Goal: Register for event/course

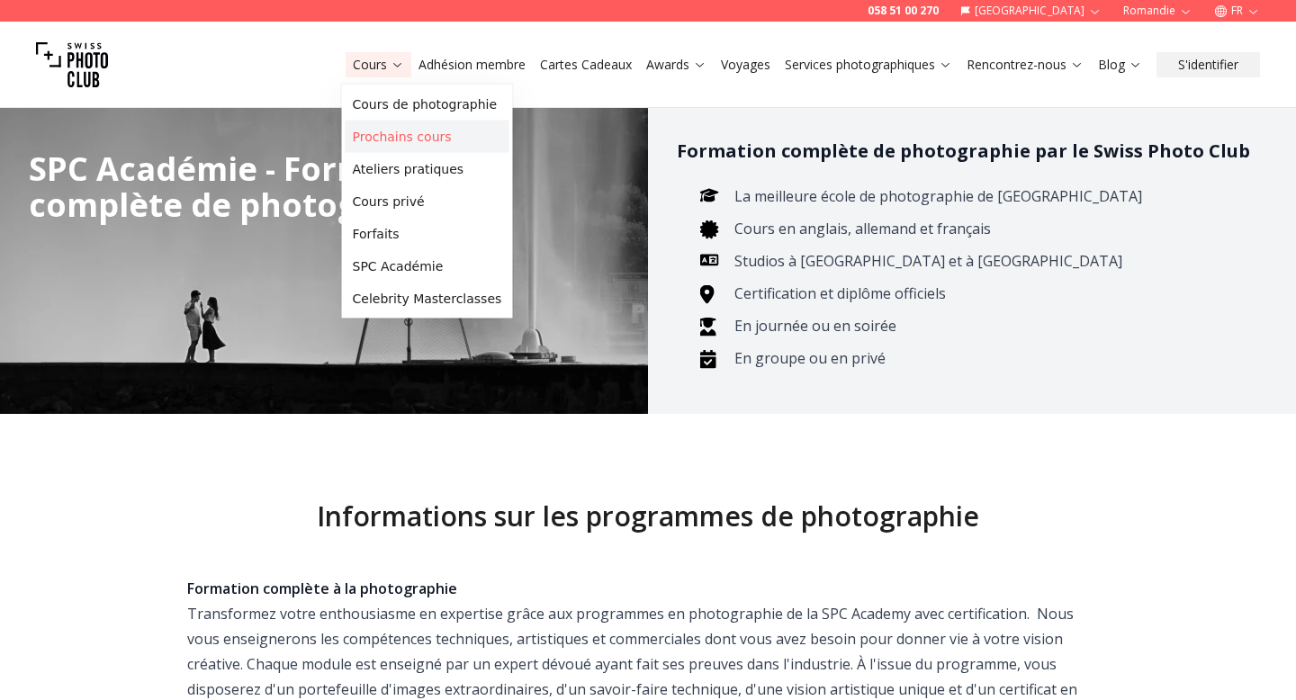
click at [379, 137] on link "Prochains cours" at bounding box center [427, 137] width 164 height 32
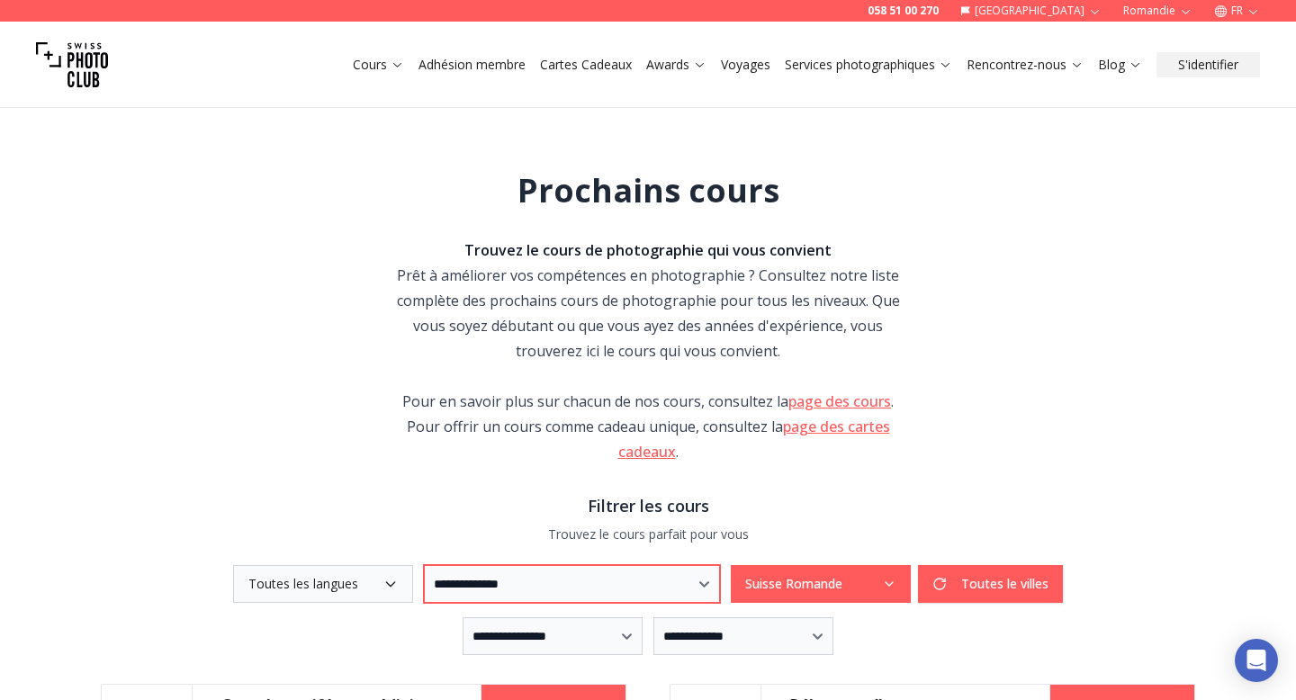
click at [436, 590] on select "**********" at bounding box center [572, 584] width 296 height 38
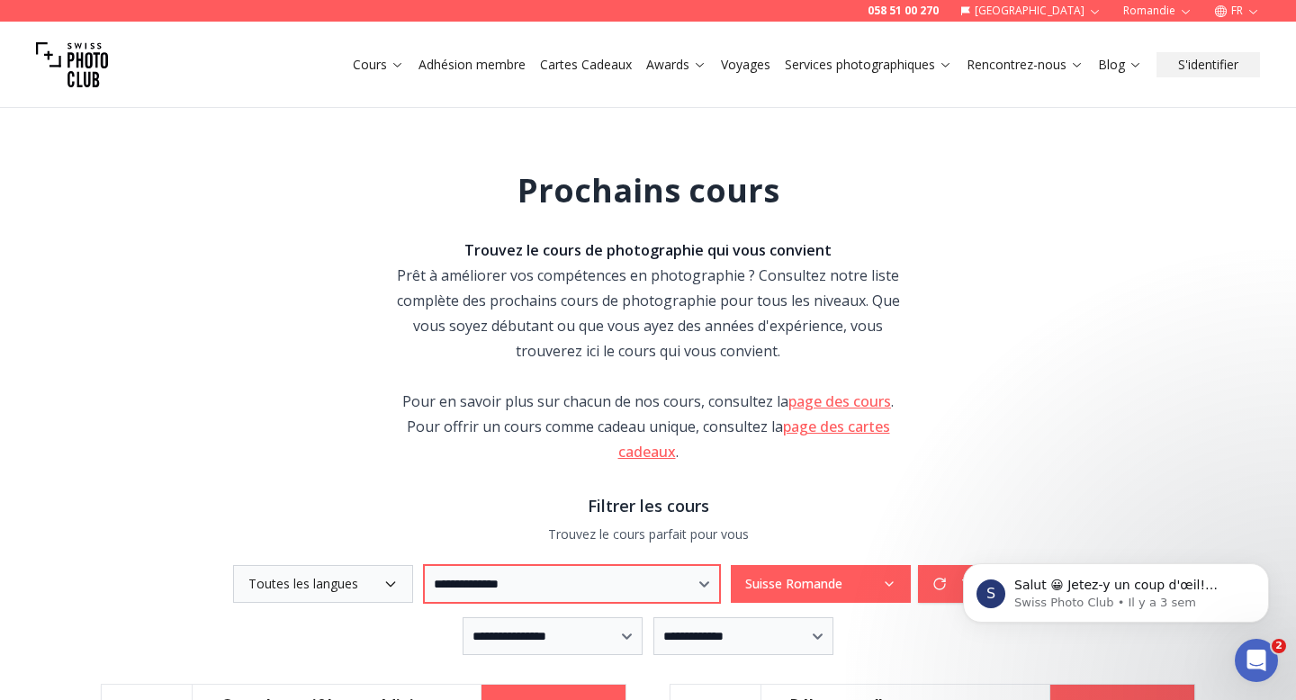
select select "***"
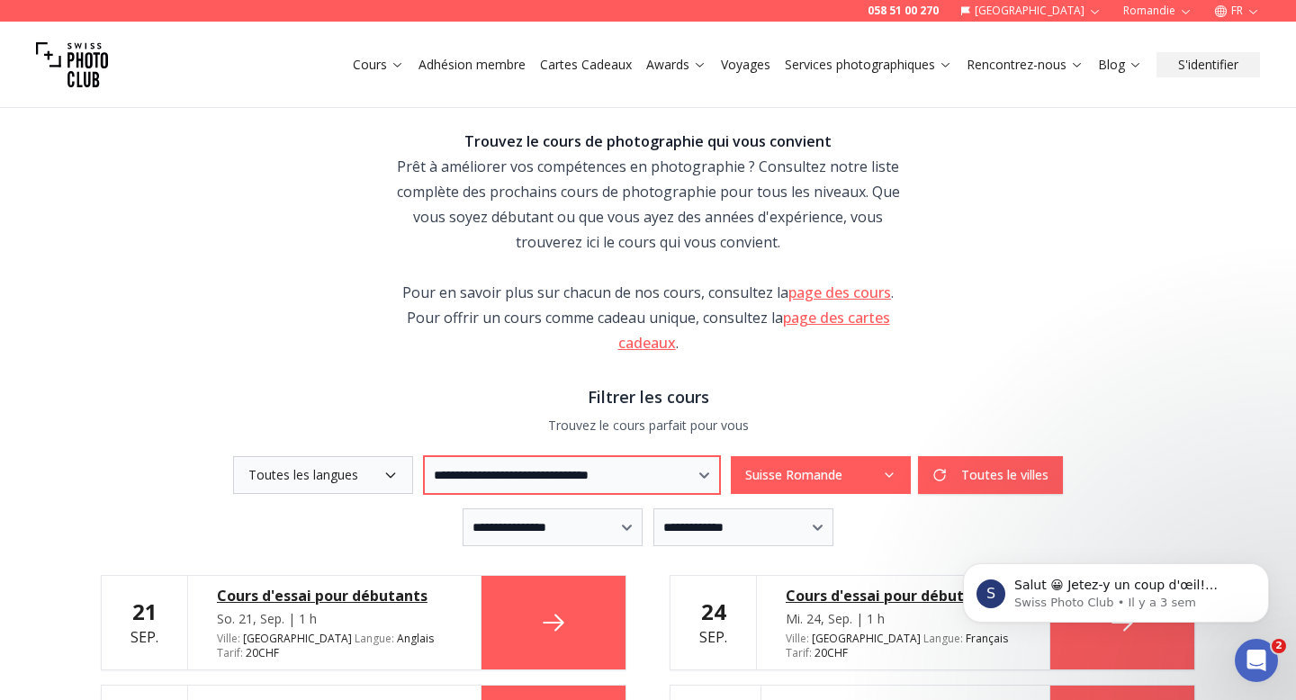
scroll to position [263, 0]
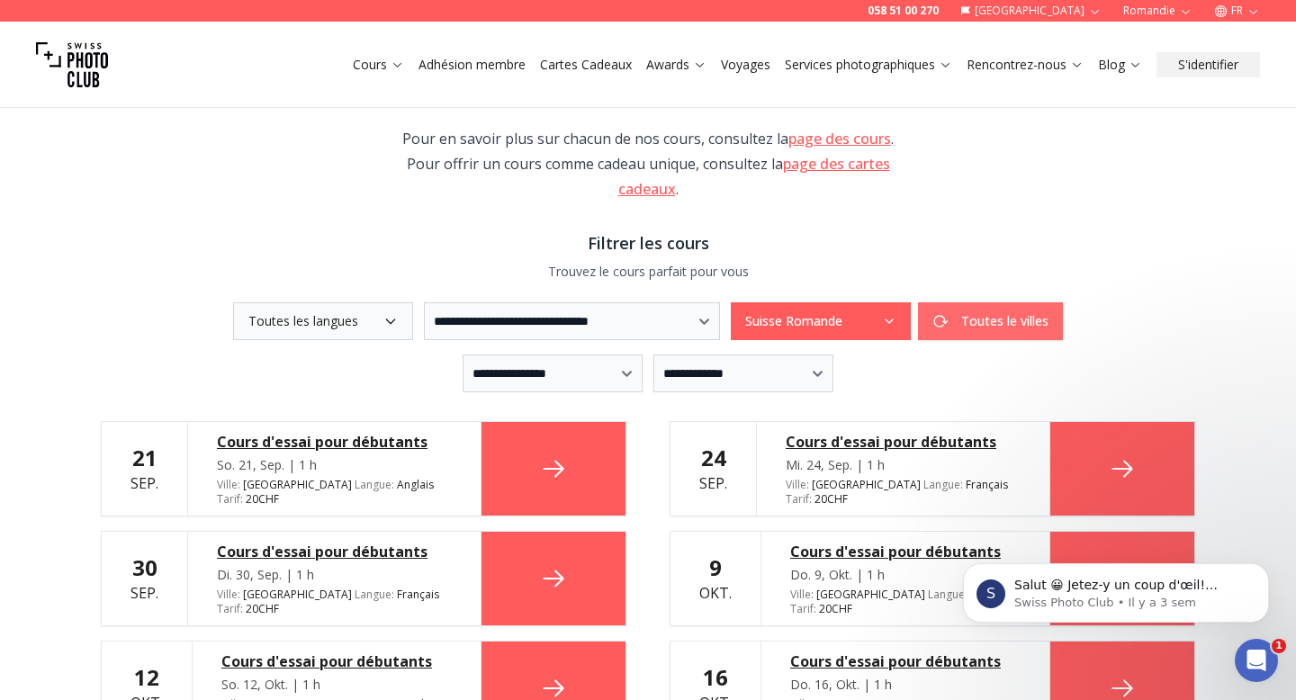
click at [977, 321] on button "Toutes le villes" at bounding box center [990, 321] width 145 height 38
click at [1016, 319] on div "Toutes le villes Toutes le villes" at bounding box center [897, 321] width 332 height 38
click at [896, 321] on icon "button" at bounding box center [889, 321] width 14 height 14
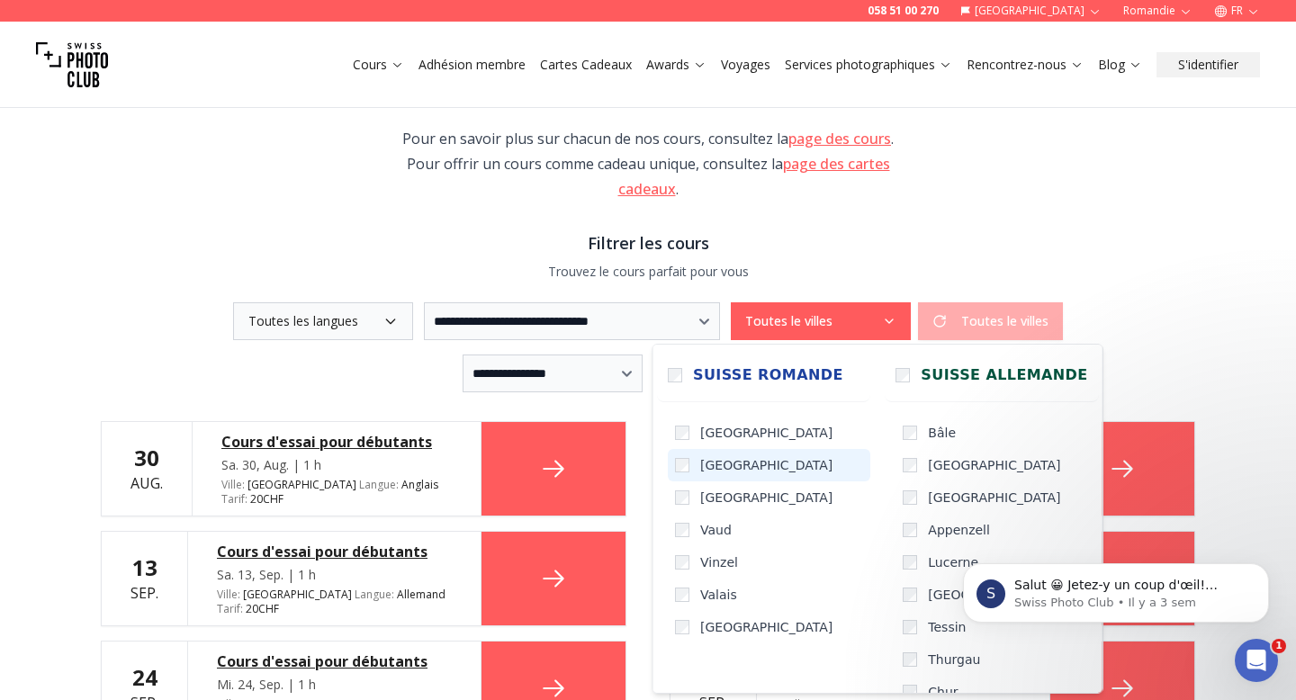
click at [702, 470] on span "[GEOGRAPHIC_DATA]" at bounding box center [766, 465] width 132 height 18
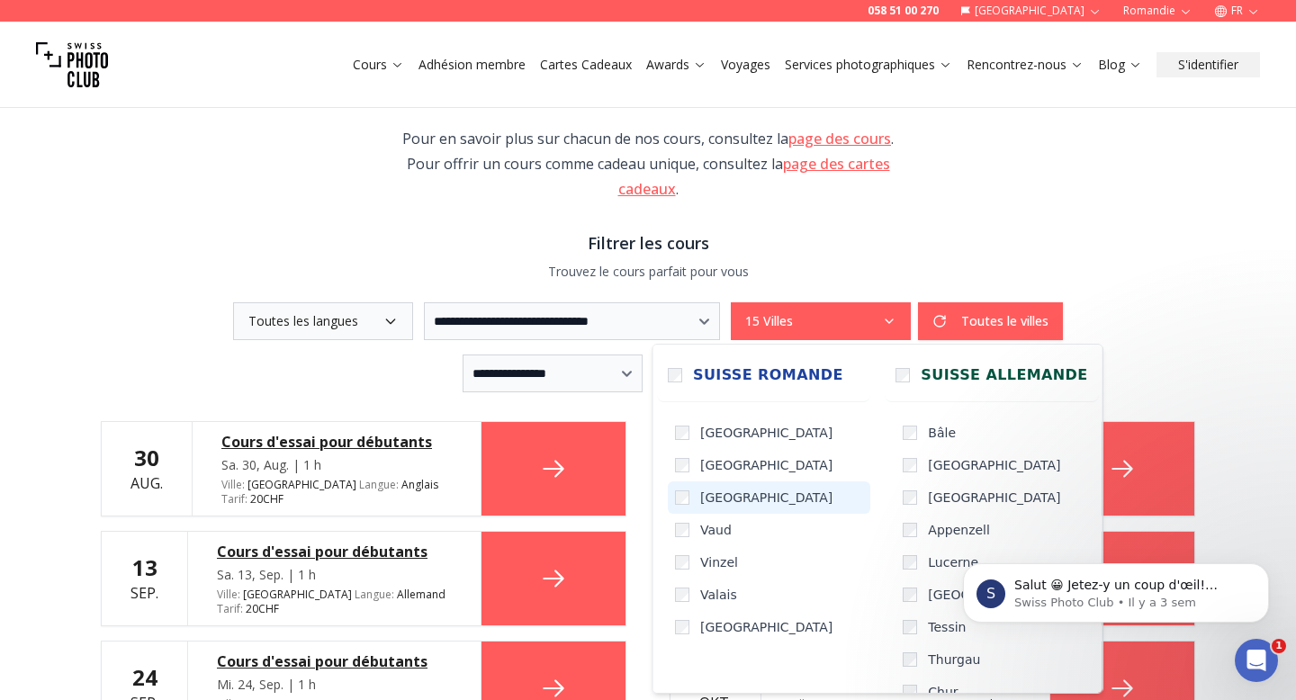
click at [704, 501] on span "[GEOGRAPHIC_DATA]" at bounding box center [766, 498] width 132 height 18
click at [698, 535] on label "Vaud" at bounding box center [769, 530] width 202 height 32
click at [698, 568] on label "Vinzel" at bounding box center [769, 562] width 202 height 32
click at [702, 600] on span "Valais" at bounding box center [718, 595] width 37 height 18
click at [702, 616] on label "[GEOGRAPHIC_DATA]" at bounding box center [769, 627] width 202 height 32
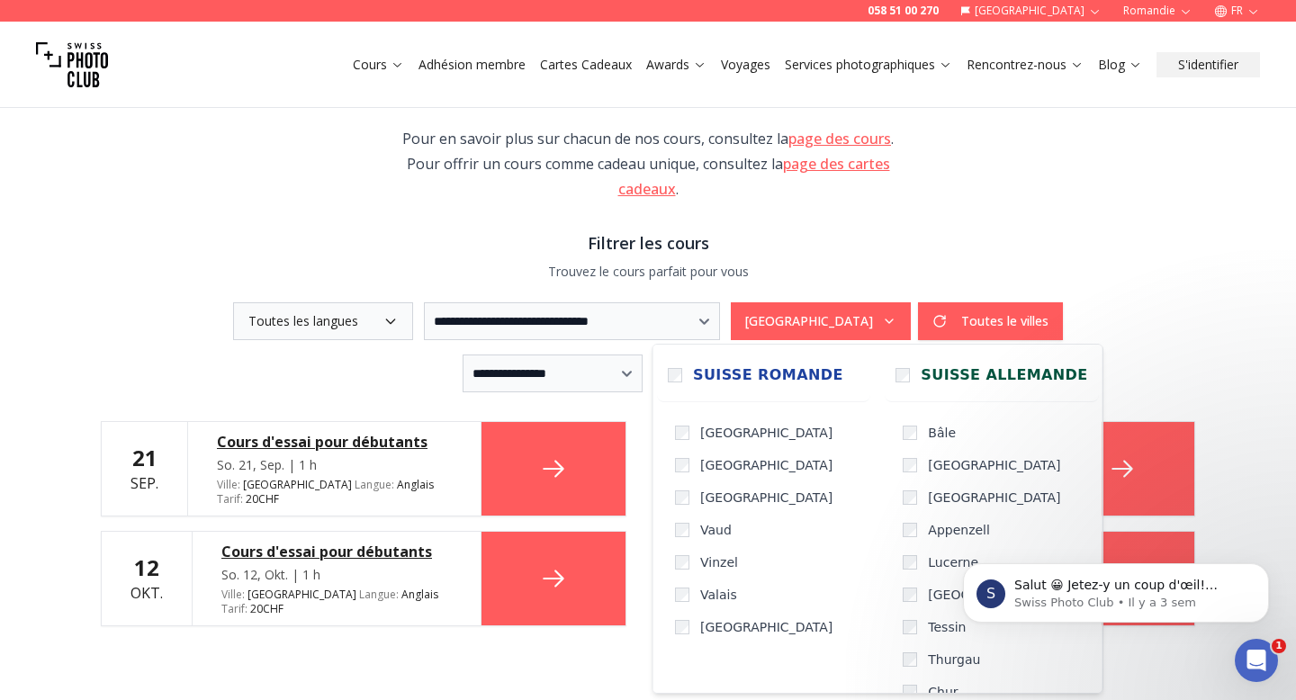
click at [944, 217] on div "**********" at bounding box center [648, 279] width 1152 height 911
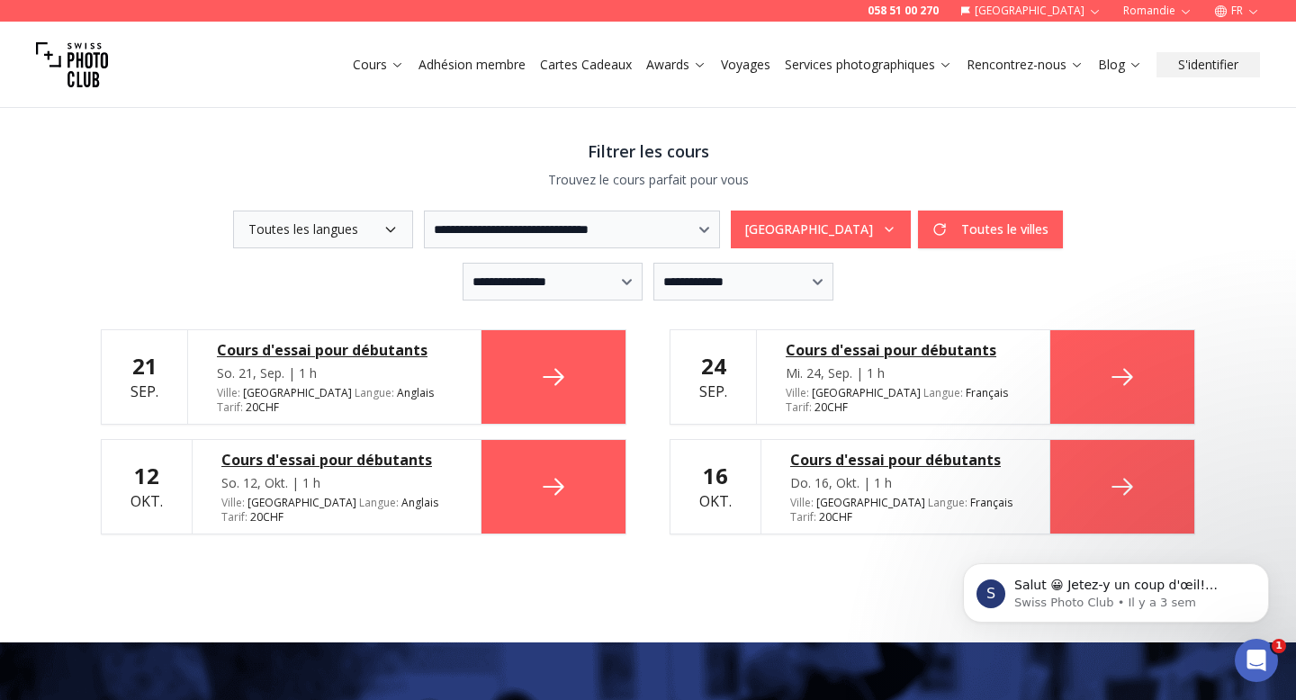
scroll to position [374, 0]
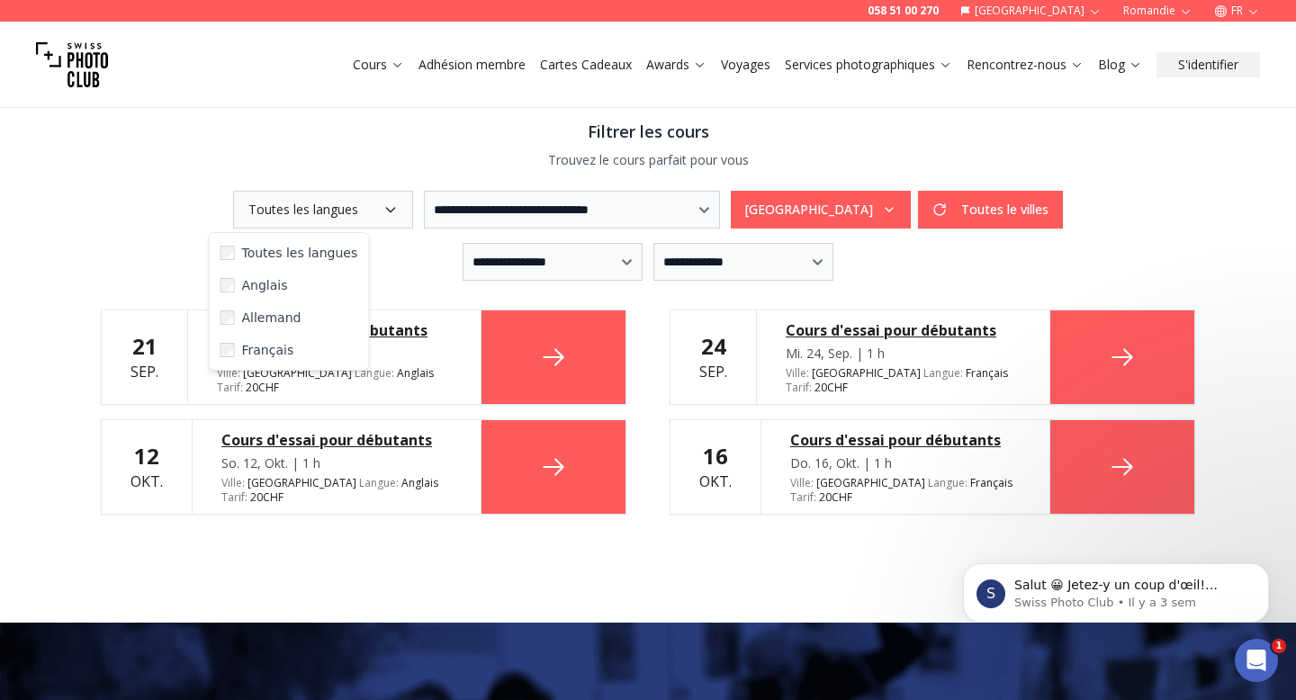
click at [366, 211] on button "Toutes les langues" at bounding box center [323, 210] width 180 height 38
click at [258, 351] on span "Français" at bounding box center [268, 350] width 52 height 18
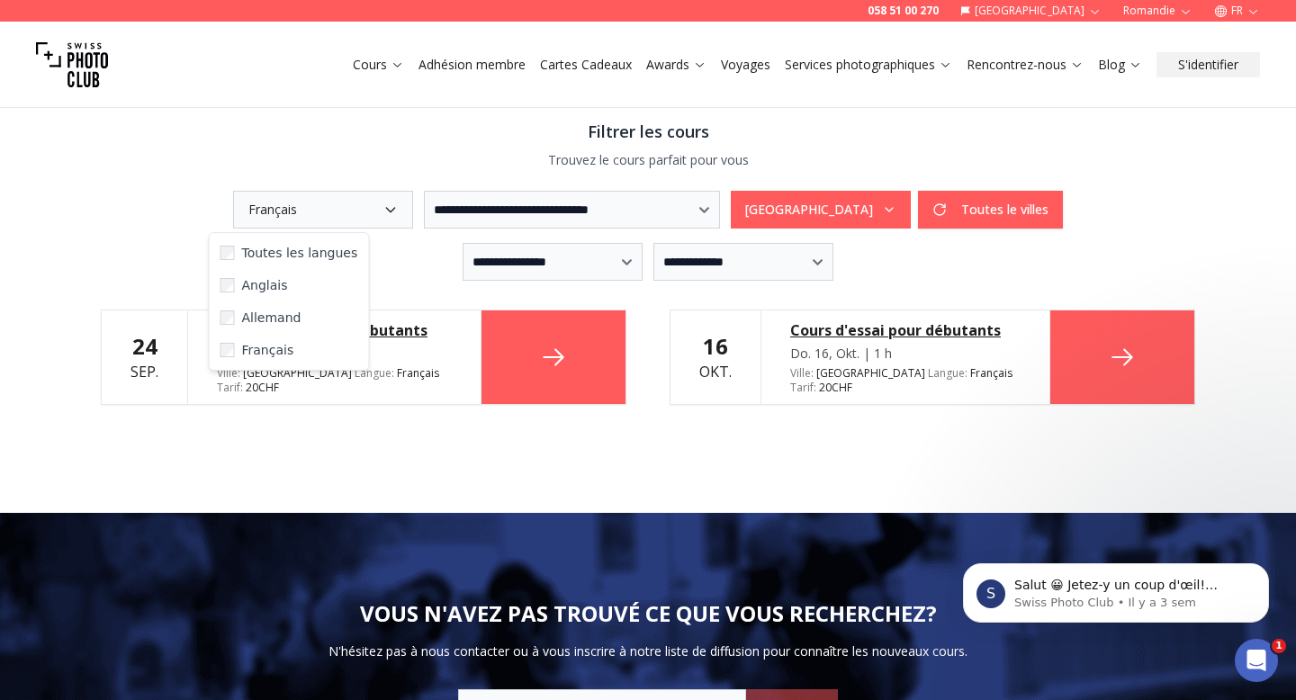
click at [505, 485] on div "**********" at bounding box center [648, 112] width 1152 height 801
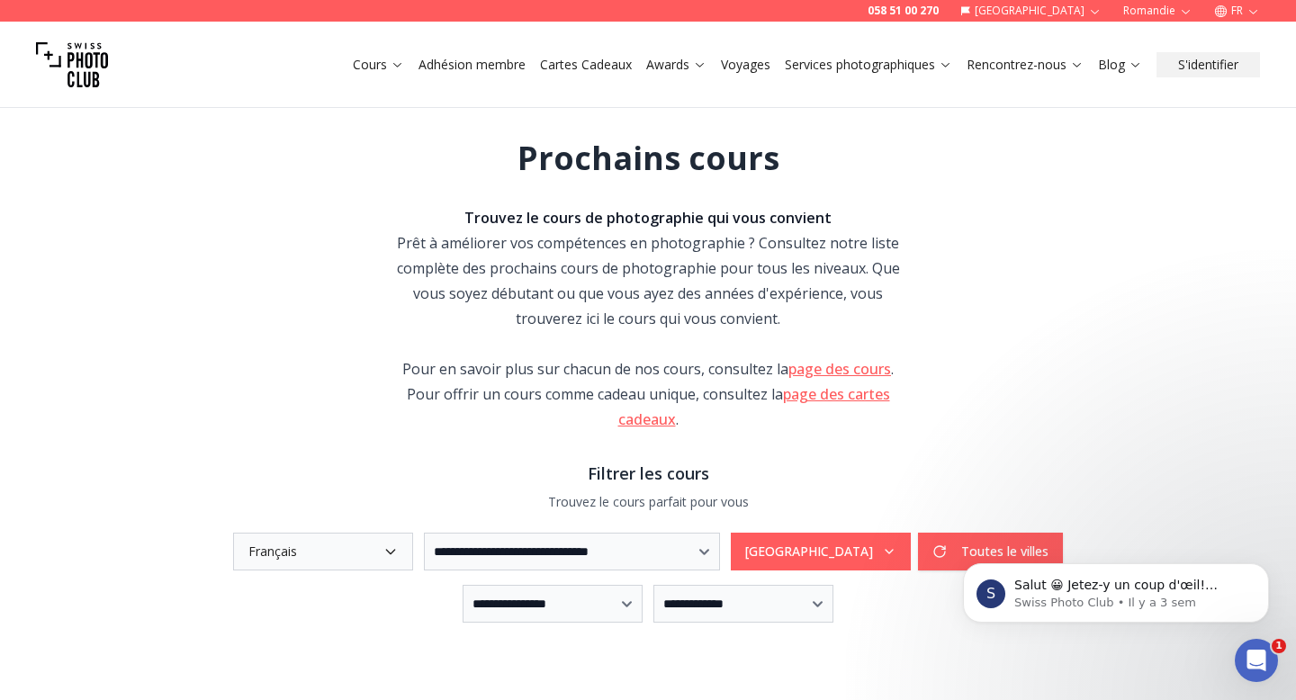
scroll to position [37, 0]
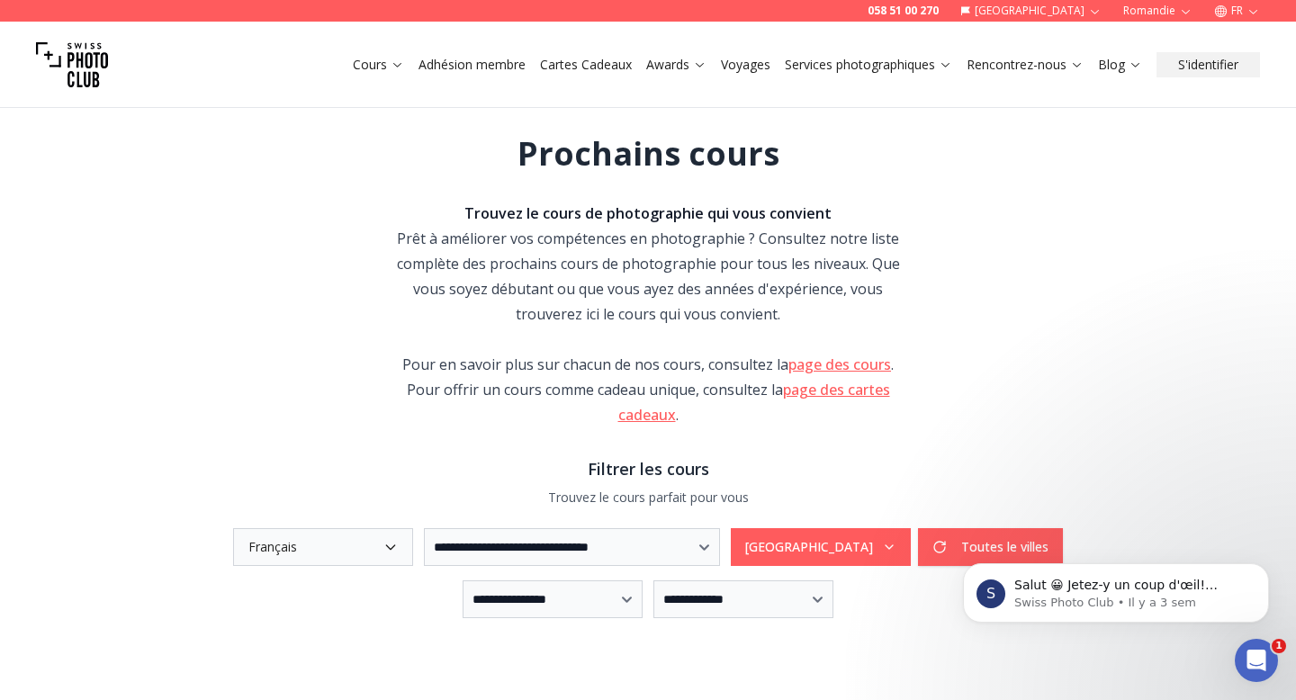
click at [802, 374] on div "Pour en savoir plus sur chacun de nos cours, consultez la page des cours . Pour…" at bounding box center [648, 390] width 518 height 76
click at [805, 363] on link "page des cours" at bounding box center [839, 364] width 103 height 20
